Goal: Task Accomplishment & Management: Use online tool/utility

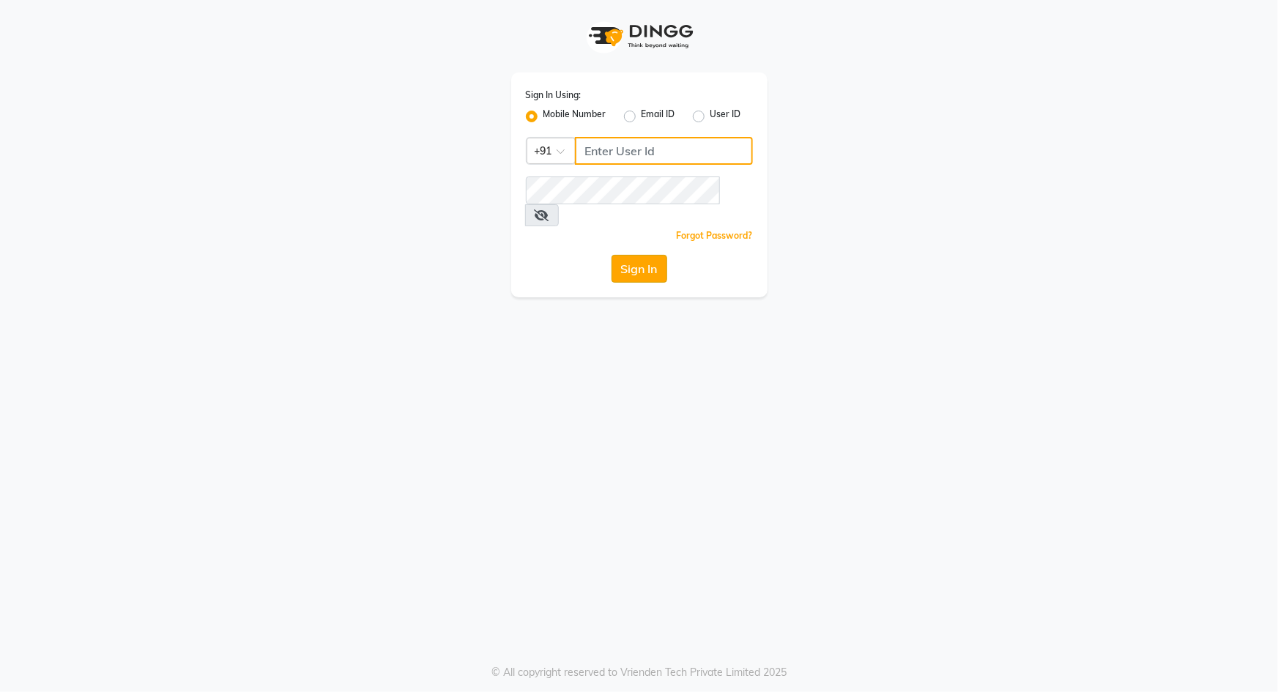
type input "9049992750"
click at [643, 255] on button "Sign In" at bounding box center [640, 269] width 56 height 28
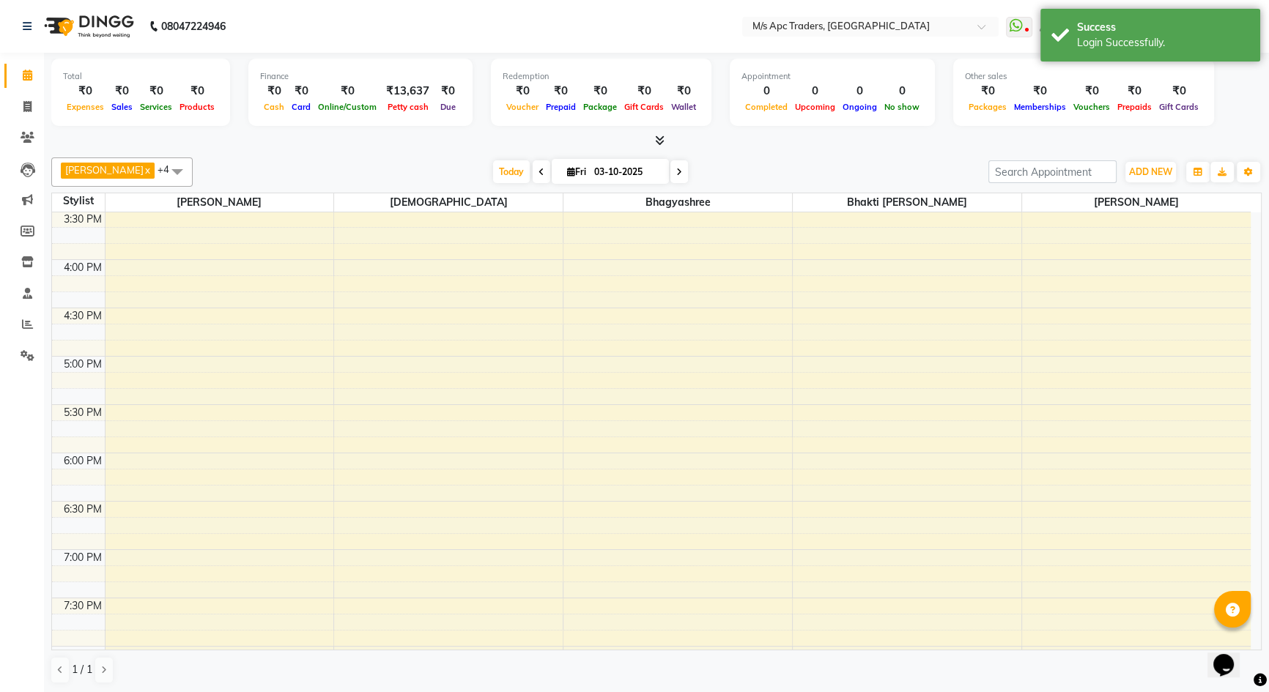
scroll to position [814, 0]
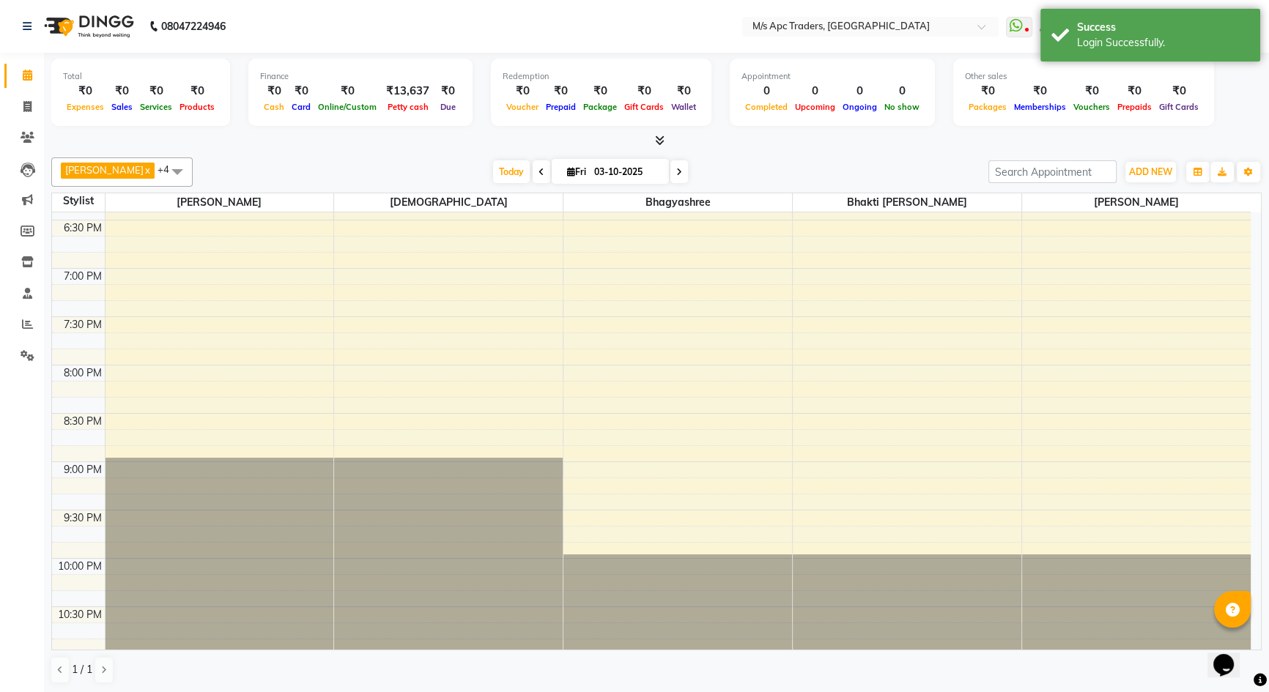
click at [533, 176] on span at bounding box center [542, 171] width 18 height 23
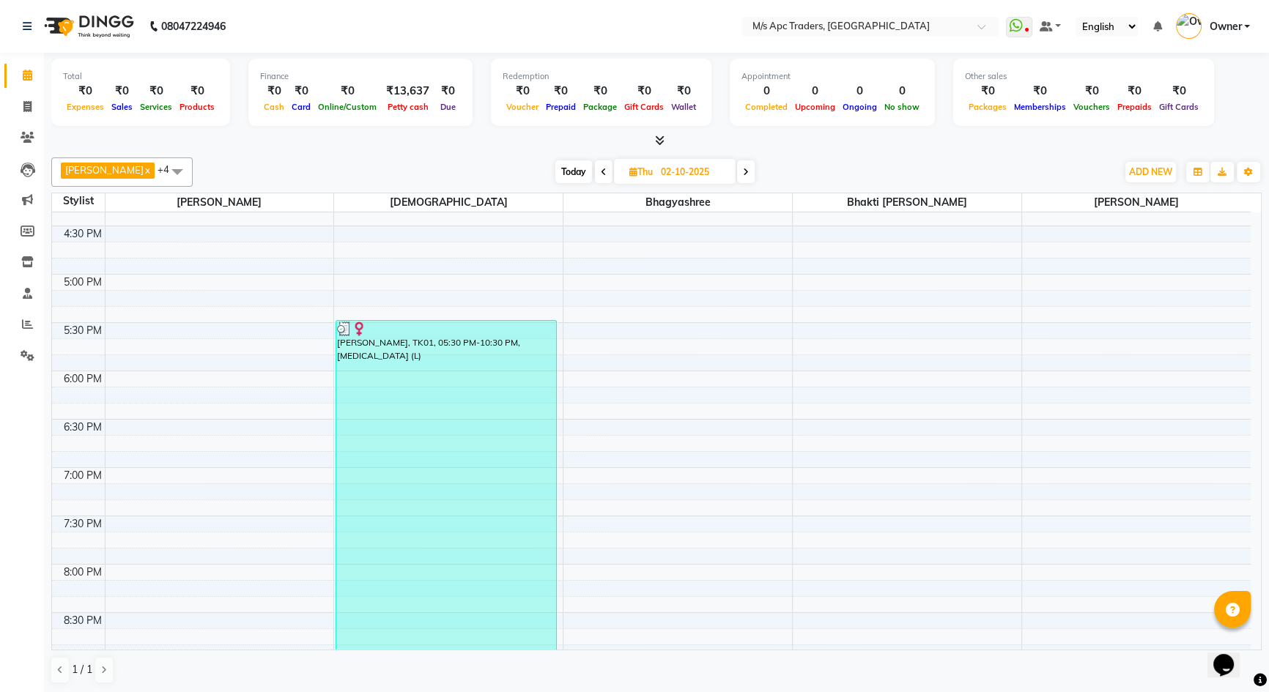
scroll to position [681, 0]
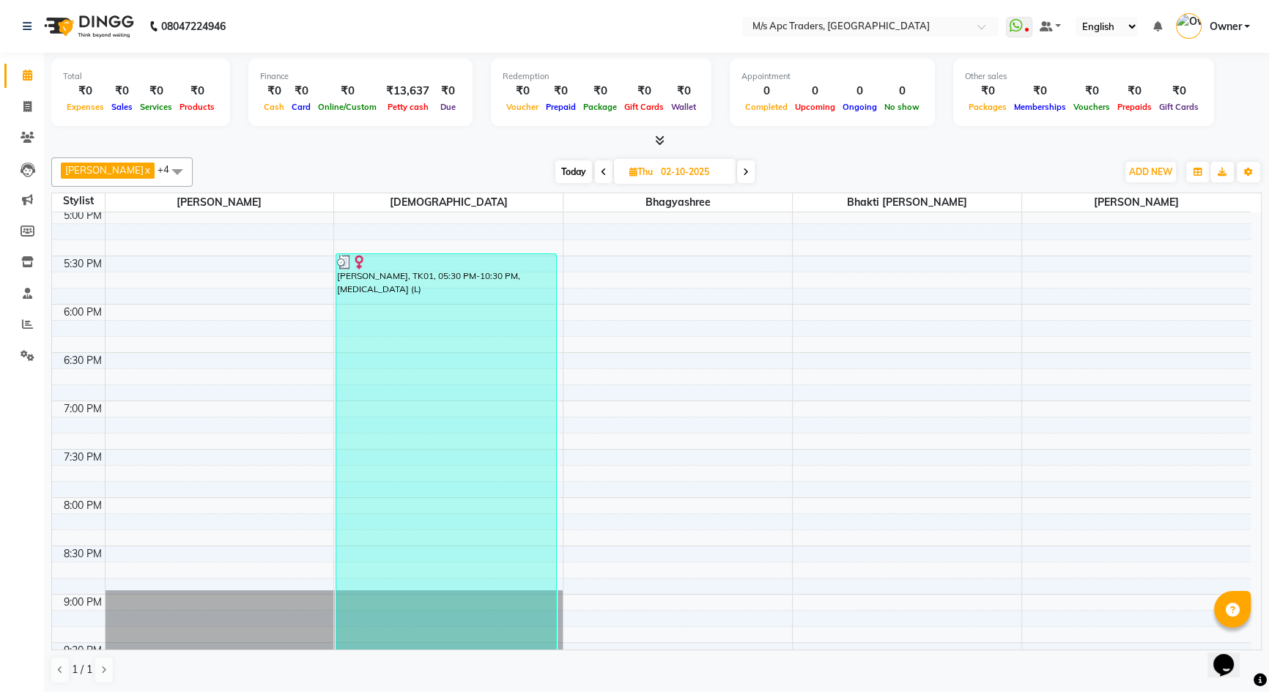
click at [743, 174] on icon at bounding box center [746, 172] width 6 height 9
type input "03-10-2025"
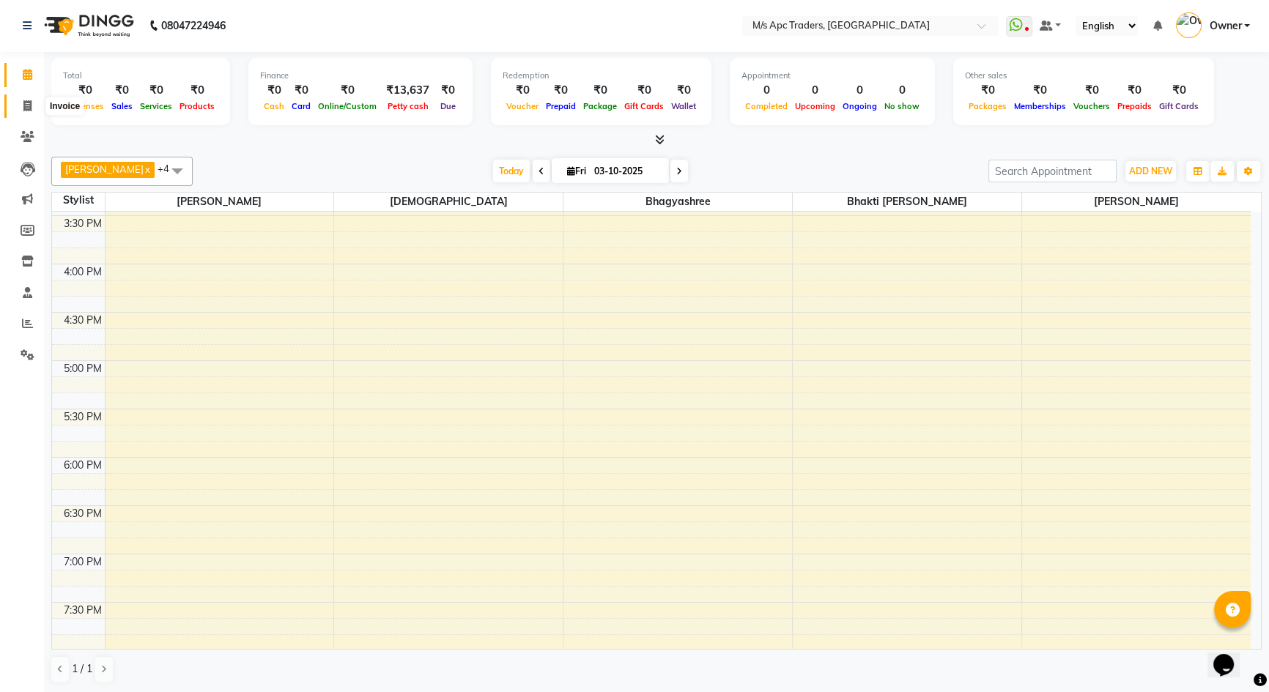
scroll to position [533, 0]
click at [23, 103] on icon at bounding box center [27, 105] width 8 height 11
select select "6493"
select select "service"
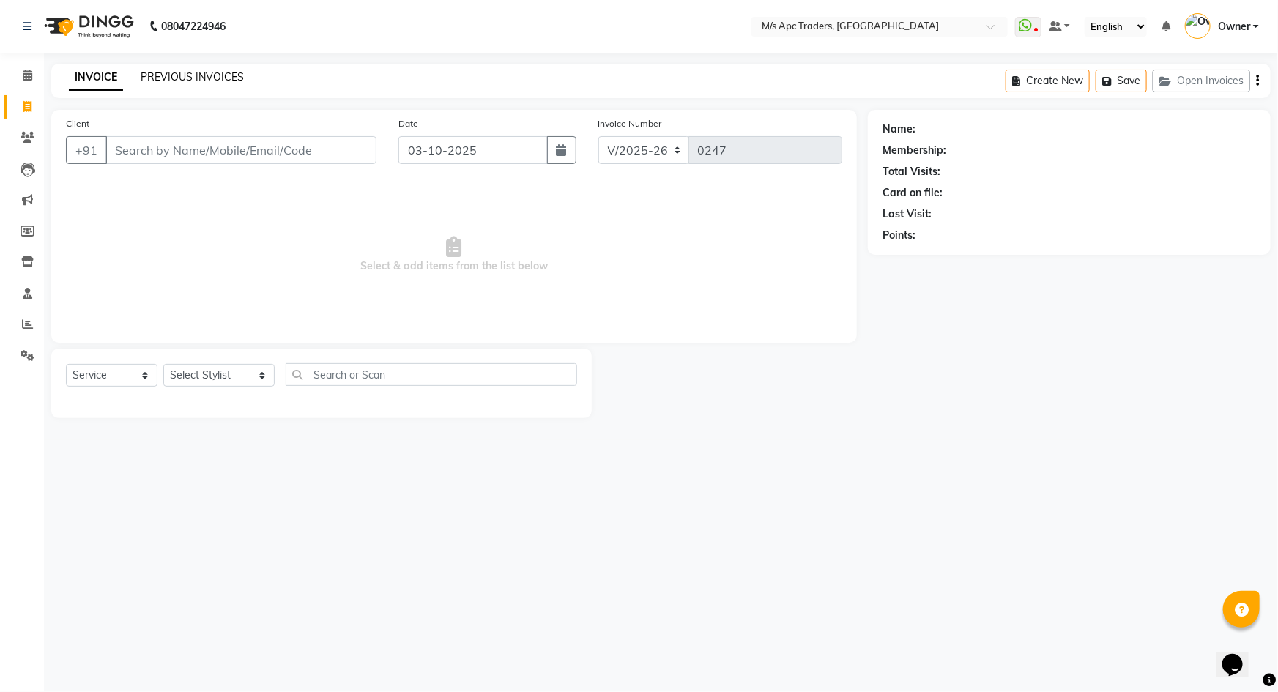
click at [157, 75] on link "PREVIOUS INVOICES" at bounding box center [192, 76] width 103 height 13
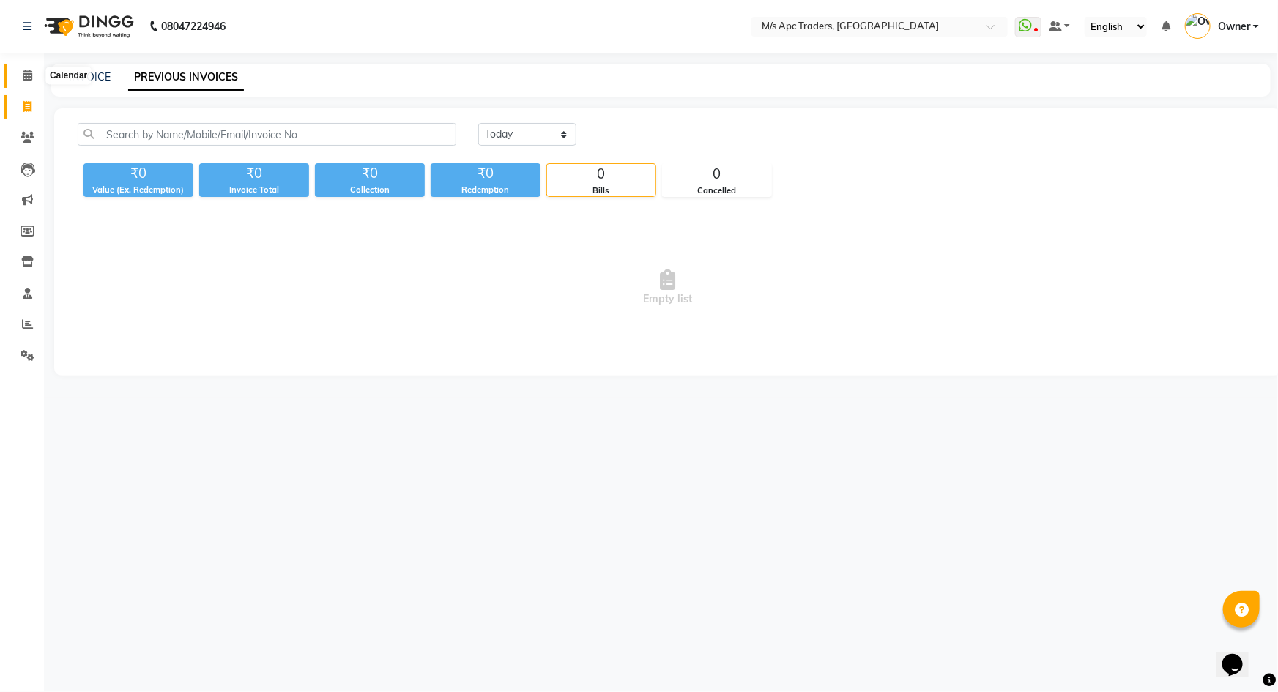
click at [34, 71] on span at bounding box center [28, 75] width 26 height 17
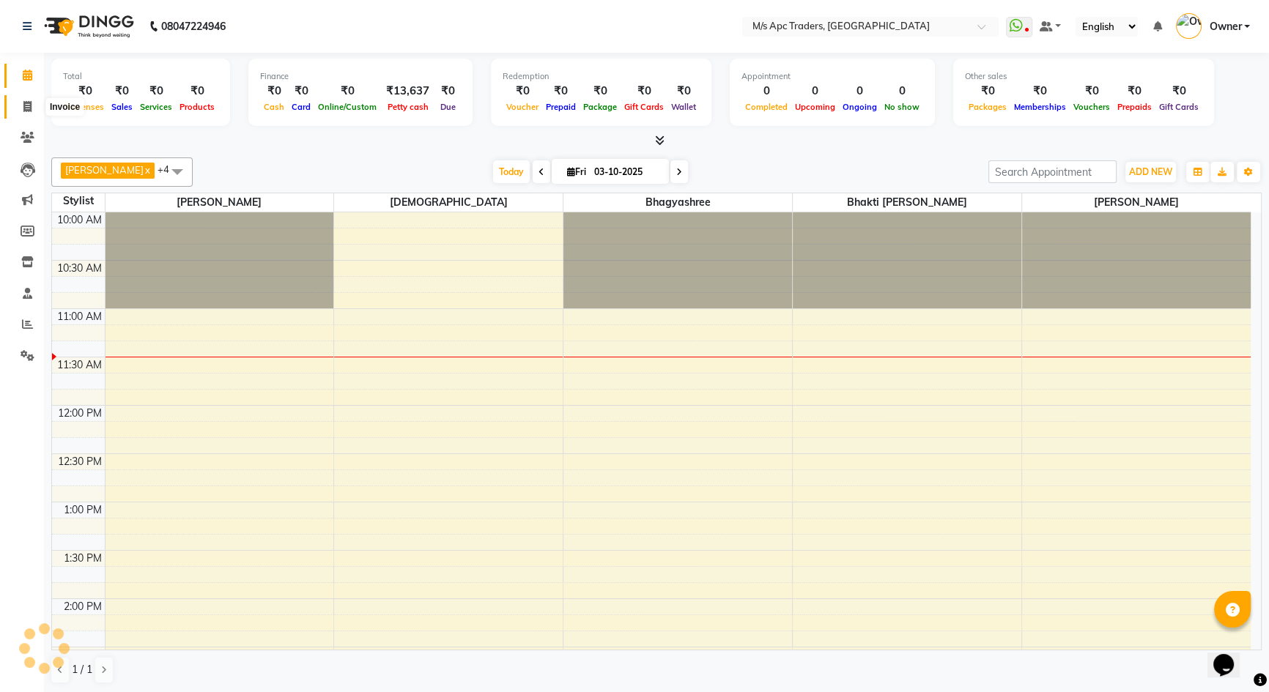
click at [23, 107] on icon at bounding box center [27, 106] width 8 height 11
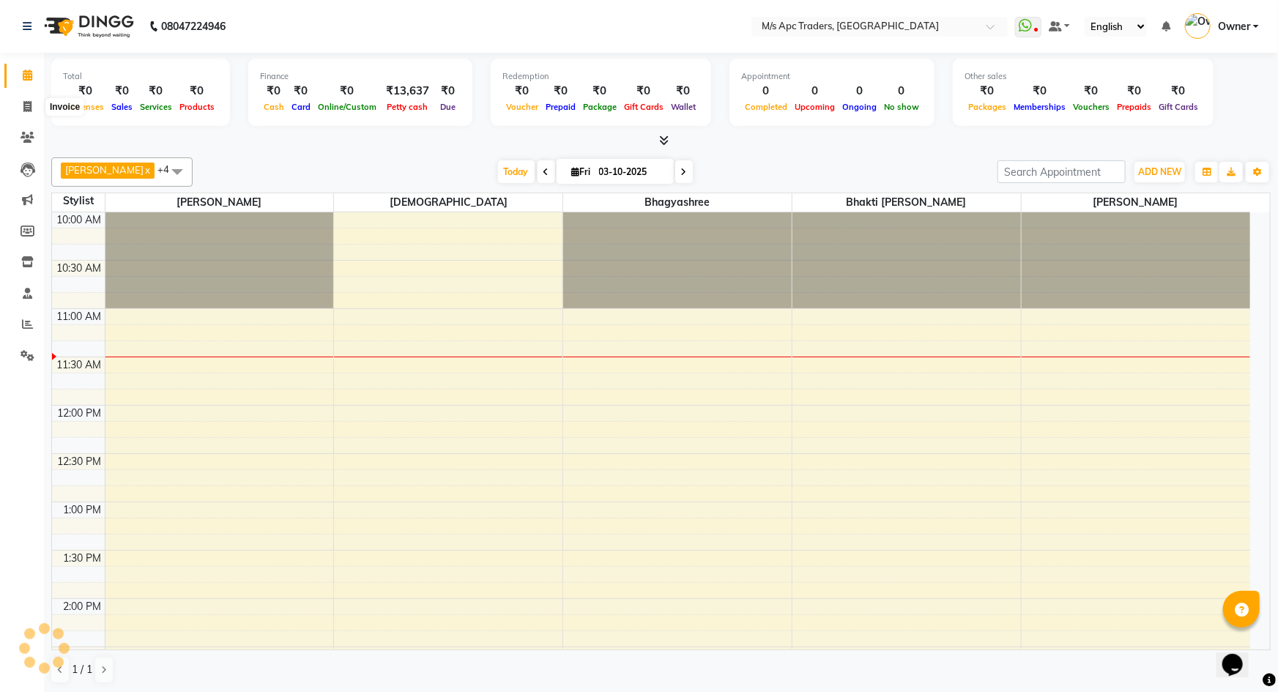
select select "6493"
select select "service"
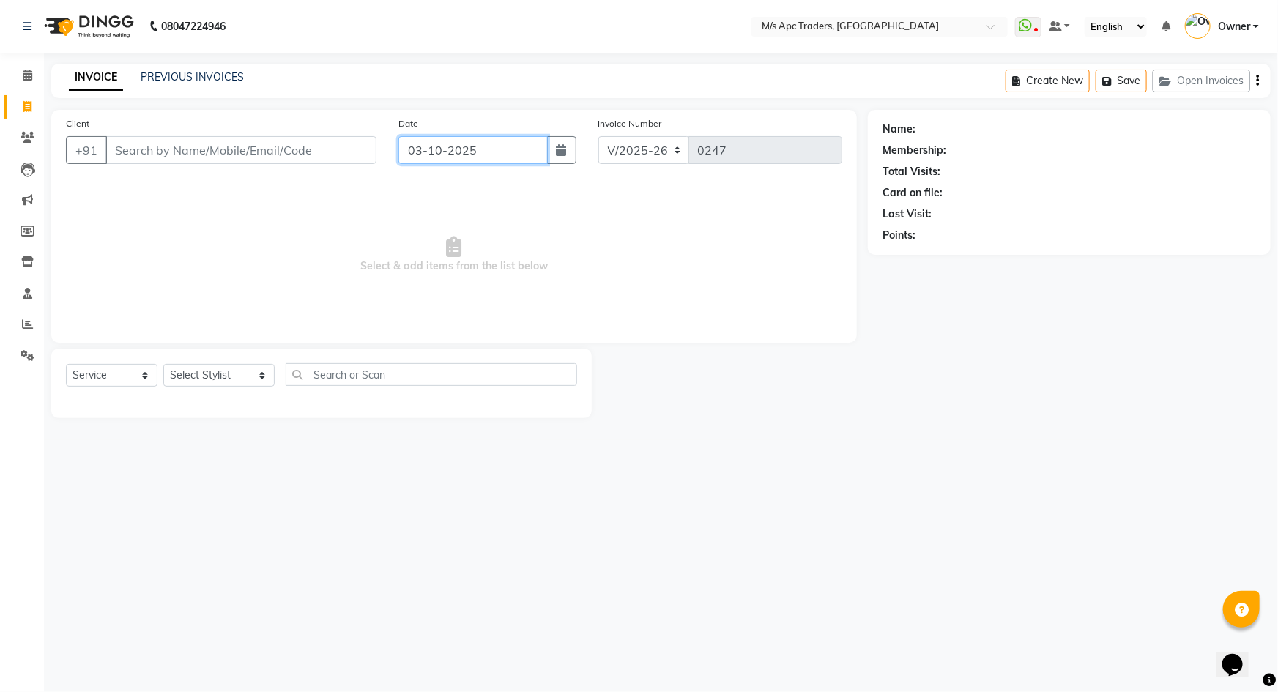
click at [461, 146] on input "03-10-2025" at bounding box center [472, 150] width 149 height 28
select select "10"
select select "2025"
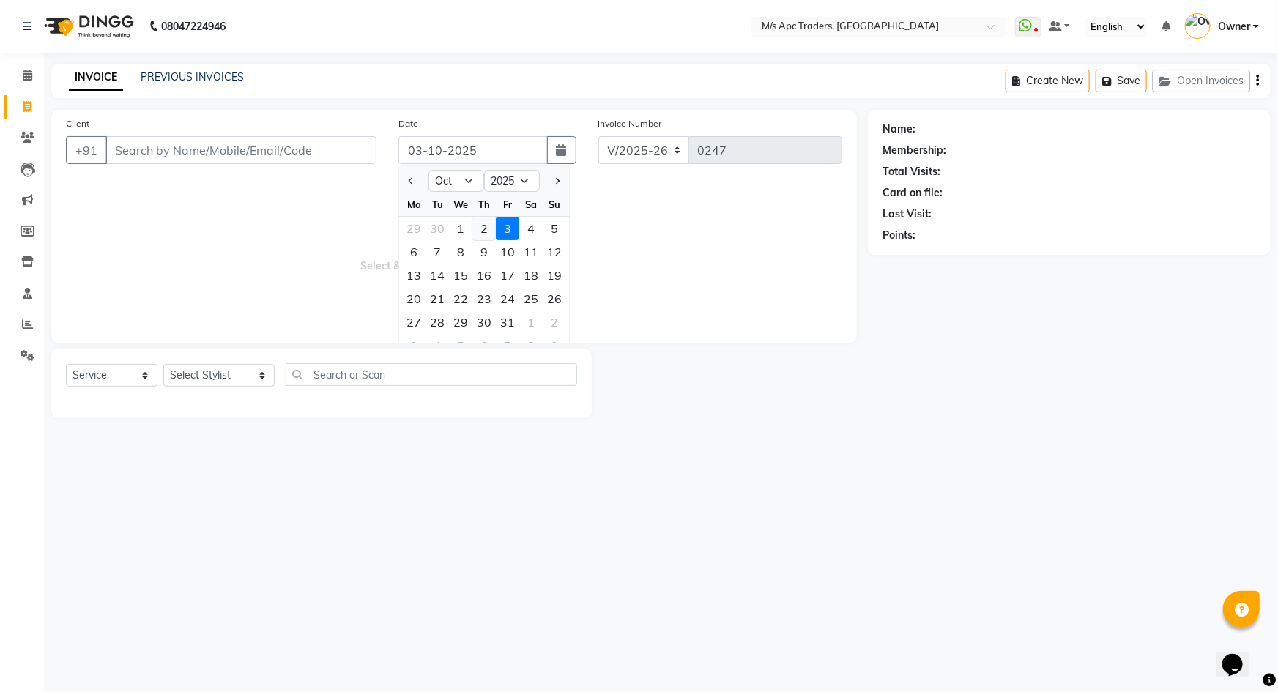
click at [486, 232] on div "2" at bounding box center [483, 228] width 23 height 23
type input "02-10-2025"
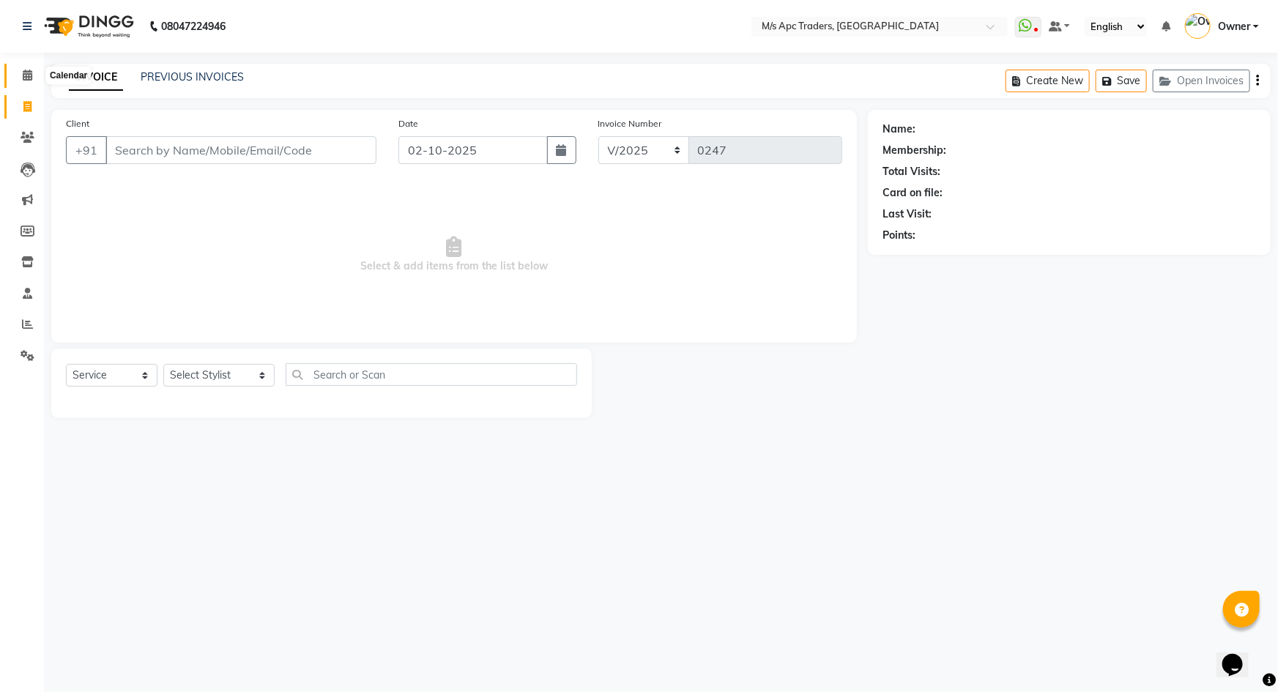
click at [29, 82] on span at bounding box center [28, 75] width 26 height 17
